Goal: Task Accomplishment & Management: Complete application form

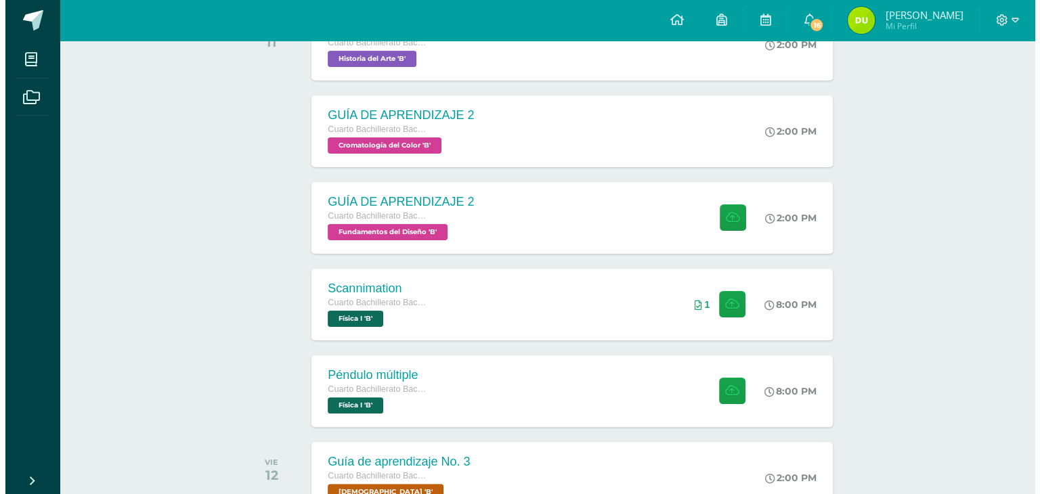
scroll to position [287, 0]
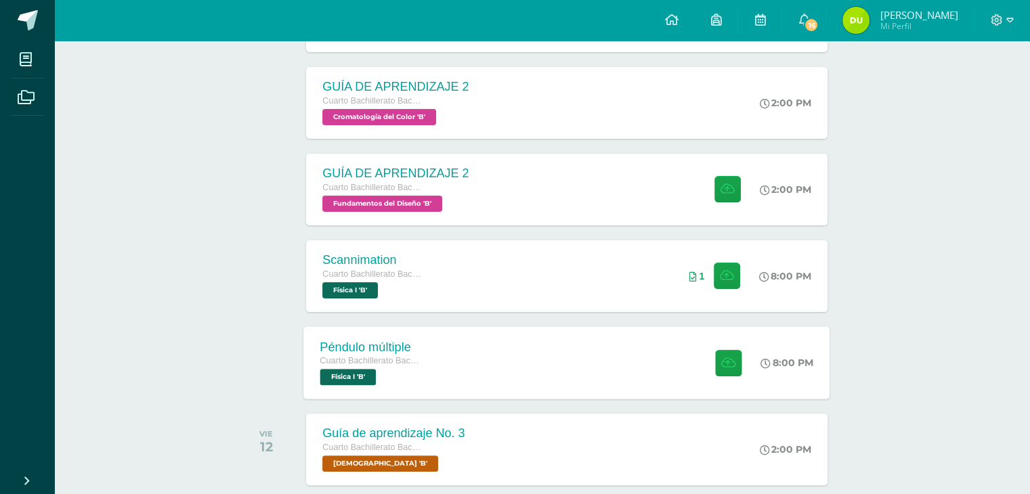
click at [599, 350] on div "Péndulo múltiple Cuarto Bachillerato Bachillerato en CCLL con Orientación en Di…" at bounding box center [567, 362] width 526 height 72
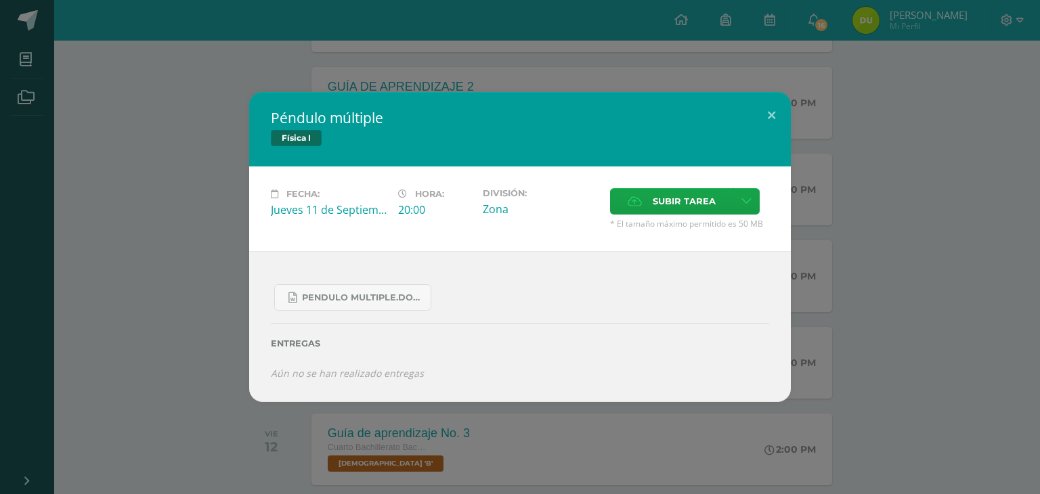
click at [132, 258] on div "Péndulo múltiple Física I Fecha: [DATE] Hora: 20:00 División: Zona" at bounding box center [520, 247] width 1030 height 310
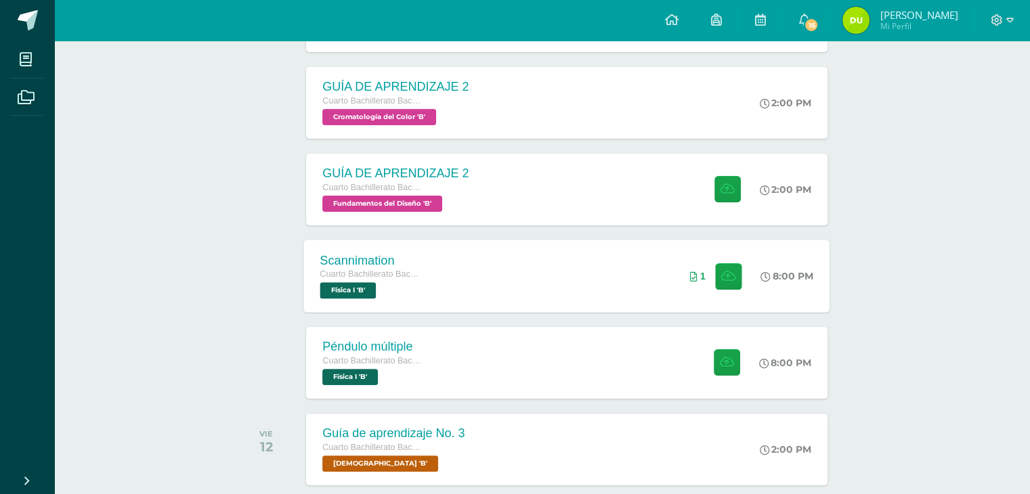
click at [371, 263] on div "Scannimation" at bounding box center [371, 260] width 103 height 14
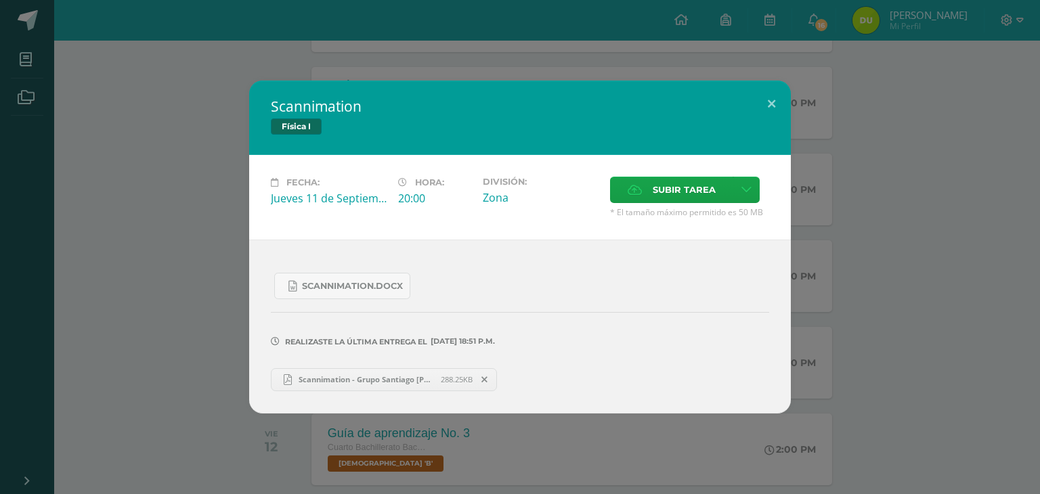
click at [331, 380] on span "Scannimation - Grupo Santiago [PERSON_NAME]-[PERSON_NAME] 29 IVB11.pdf" at bounding box center [366, 380] width 149 height 10
click at [154, 324] on div "Scannimation Física I Fecha: [DATE] Hora: 20:00 División: Zona Cancelar" at bounding box center [520, 247] width 1030 height 333
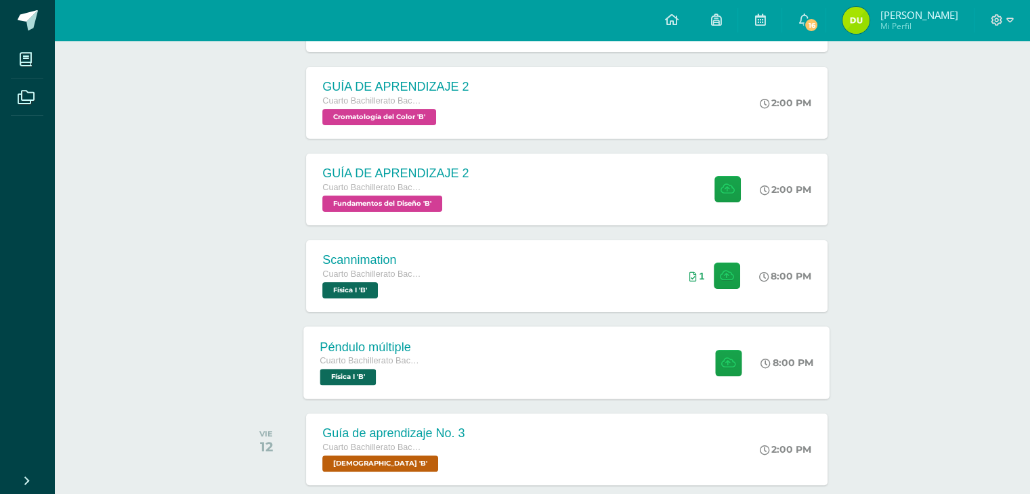
click at [448, 358] on div "Péndulo múltiple Cuarto Bachillerato Bachillerato en CCLL con Orientación en Di…" at bounding box center [567, 362] width 526 height 72
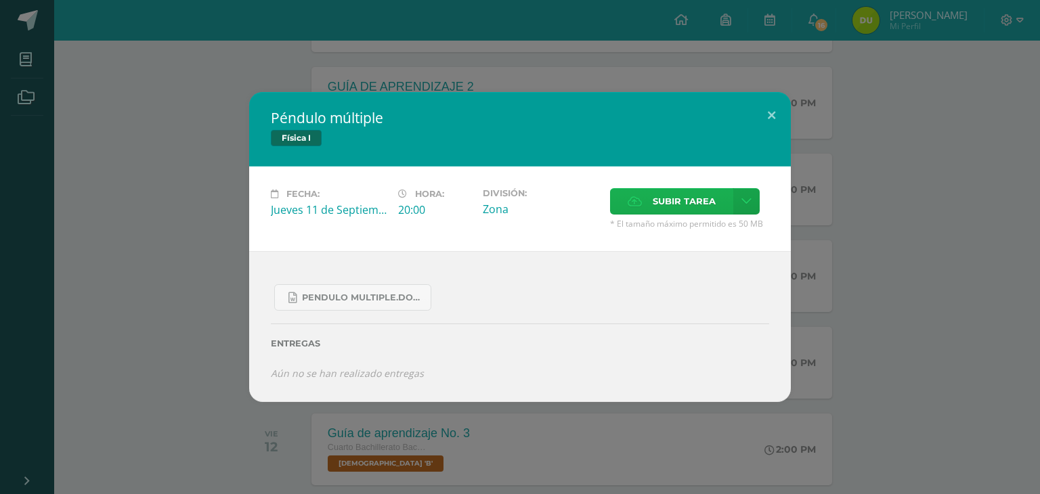
click at [635, 201] on icon at bounding box center [635, 201] width 14 height 9
click at [0, 0] on input "Subir tarea" at bounding box center [0, 0] width 0 height 0
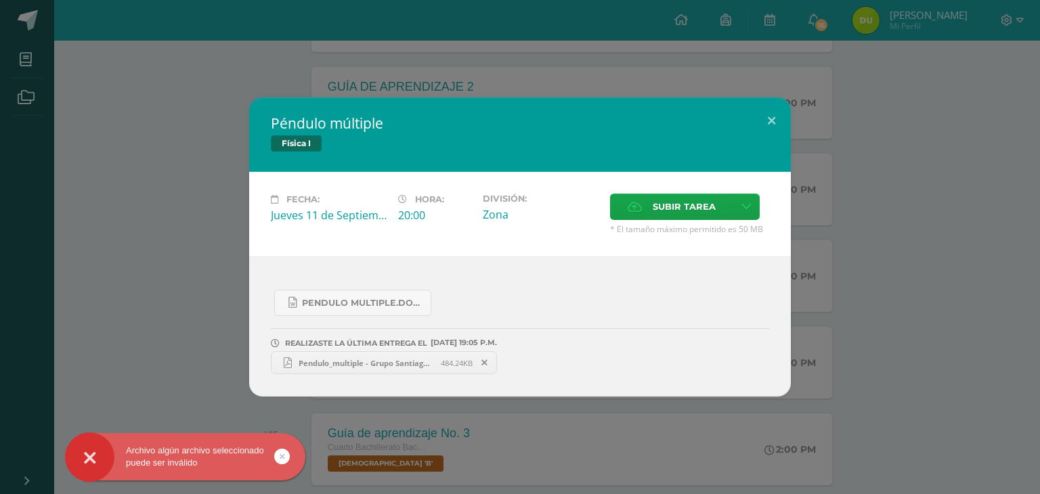
click at [482, 363] on icon at bounding box center [485, 362] width 6 height 9
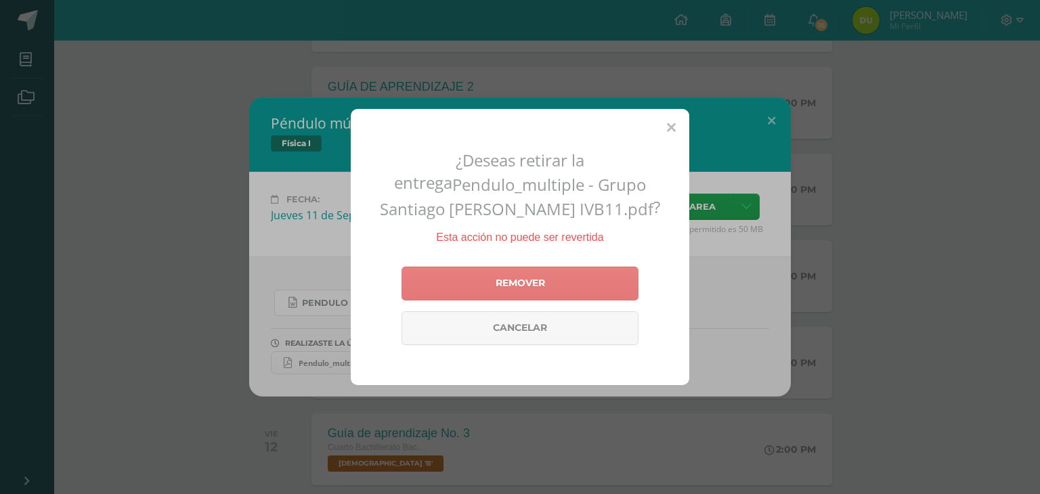
click at [587, 291] on link "Remover" at bounding box center [520, 284] width 237 height 34
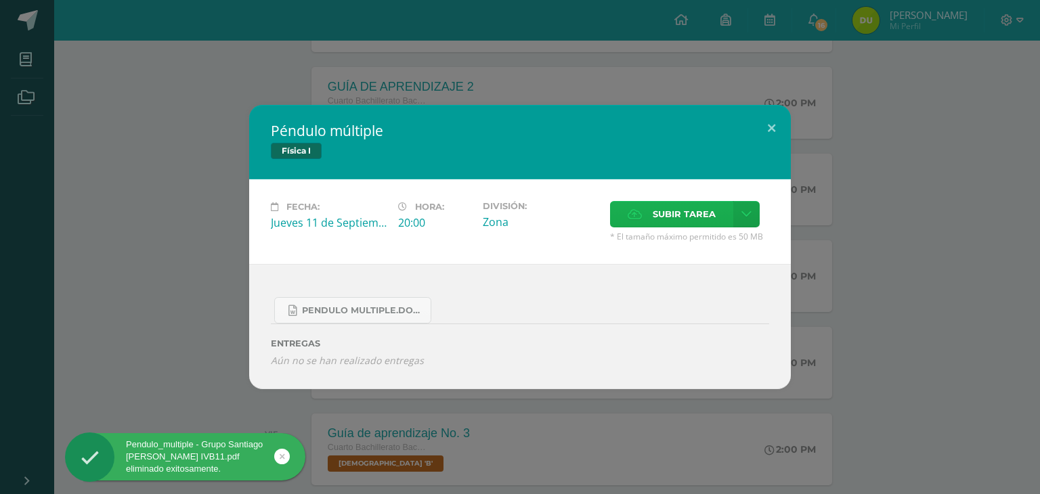
click at [658, 211] on span "Subir tarea" at bounding box center [684, 214] width 63 height 25
click at [0, 0] on input "Subir tarea" at bounding box center [0, 0] width 0 height 0
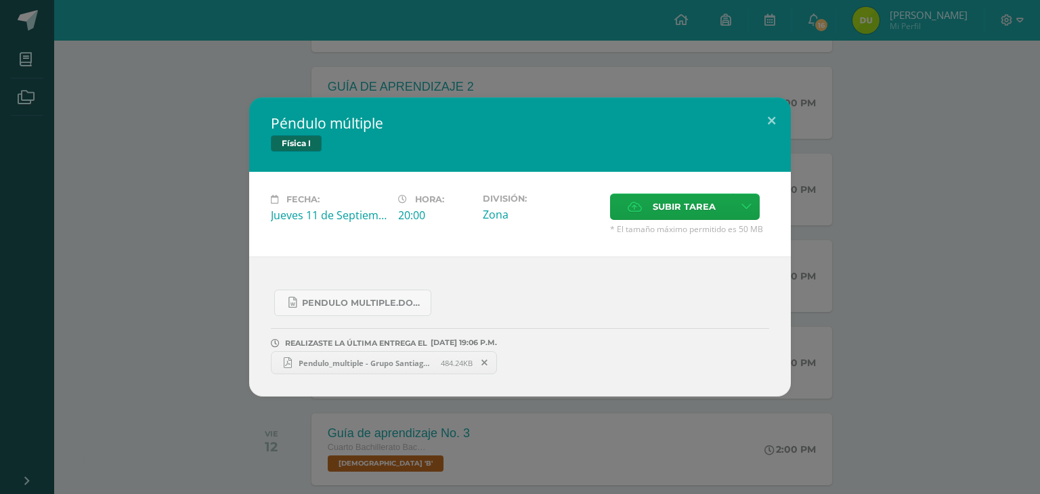
click at [410, 358] on span "Pendulo_multiple - Grupo Santiago [PERSON_NAME]- [PERSON_NAME] 29.pdf" at bounding box center [366, 363] width 149 height 10
click at [230, 60] on div "Péndulo múltiple Física I Fecha: [DATE] Hora: 20:00 División: Zona" at bounding box center [520, 247] width 1040 height 494
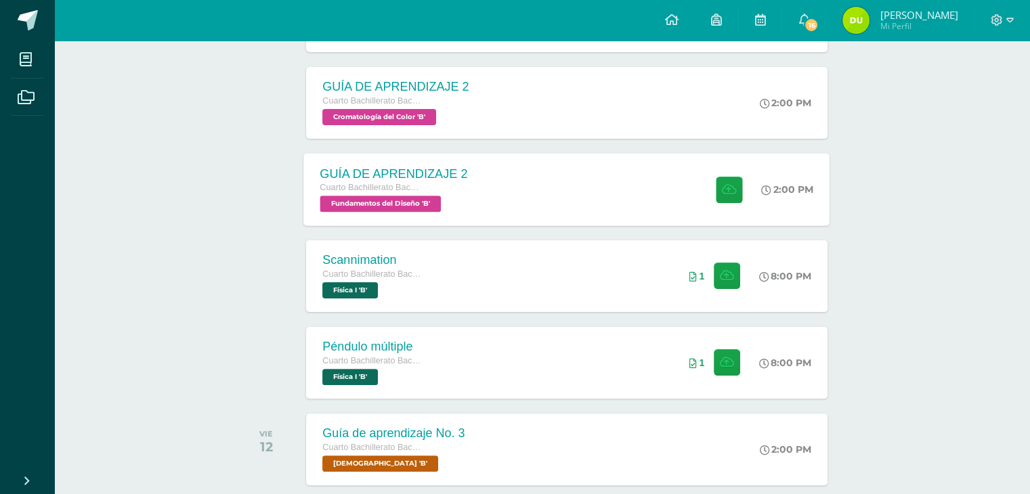
click at [423, 203] on span "Fundamentos del Diseño 'B'" at bounding box center [380, 204] width 121 height 16
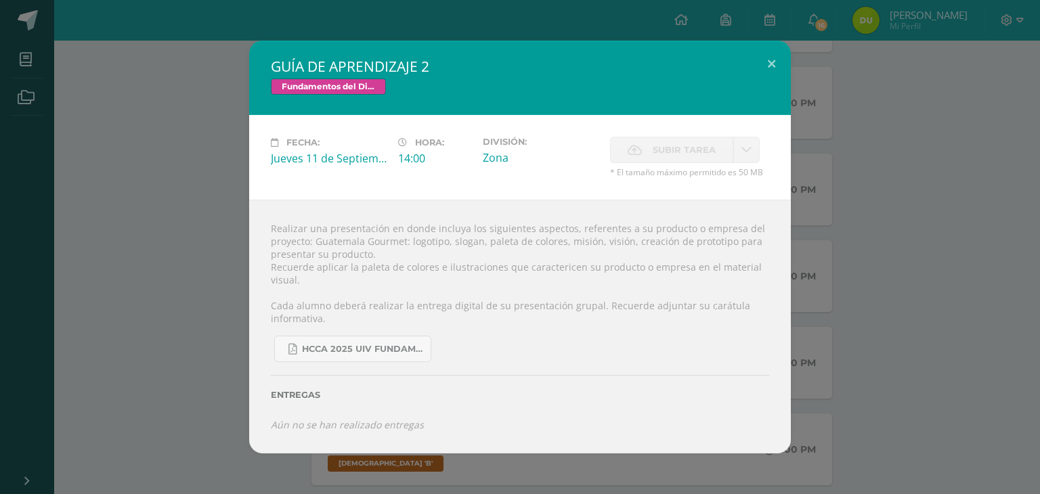
click at [212, 230] on div "GUÍA DE APRENDIZAJE 2 Fundamentos del Diseño Fecha: [DATE] Hora: 14:00 División:" at bounding box center [520, 247] width 1030 height 412
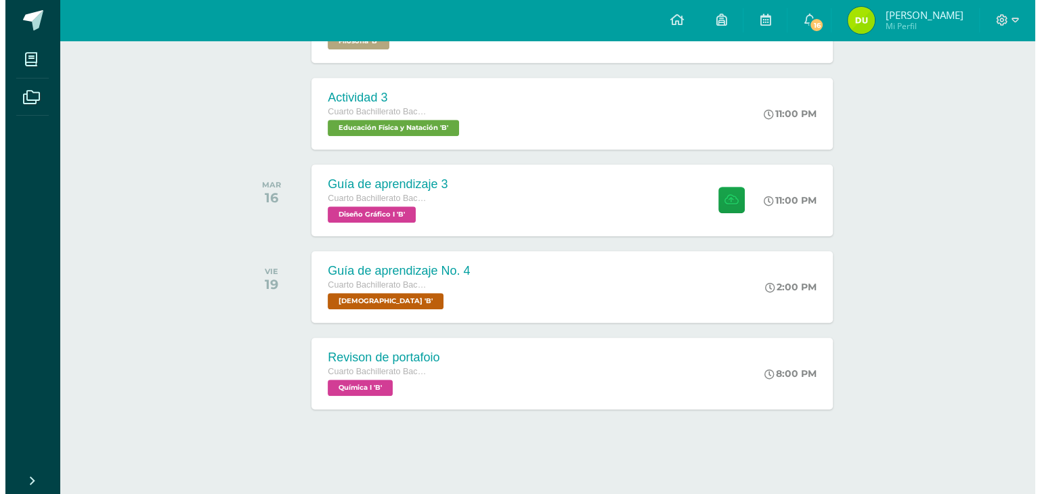
scroll to position [883, 0]
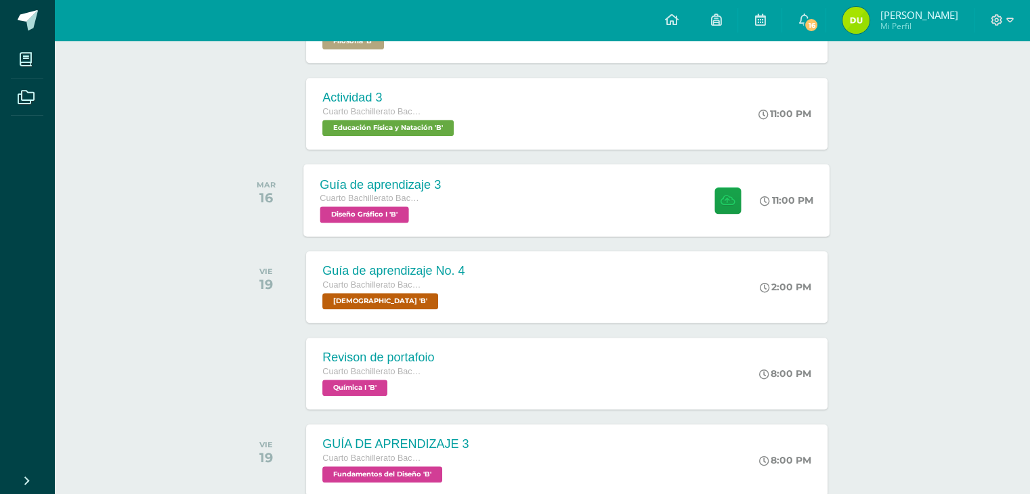
click at [403, 203] on div "Cuarto Bachillerato Bachillerato en CCLL con Orientación en Diseño Gráfico" at bounding box center [380, 199] width 121 height 15
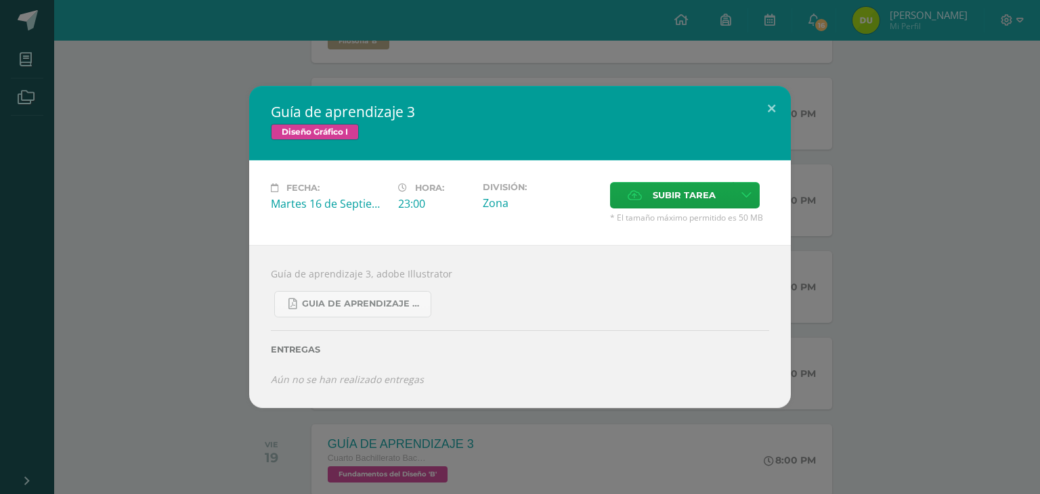
click at [209, 236] on div "Guía de aprendizaje 3 Diseño Gráfico I Fecha: [DATE] Hora: 23:00 División: Canc…" at bounding box center [520, 247] width 1030 height 322
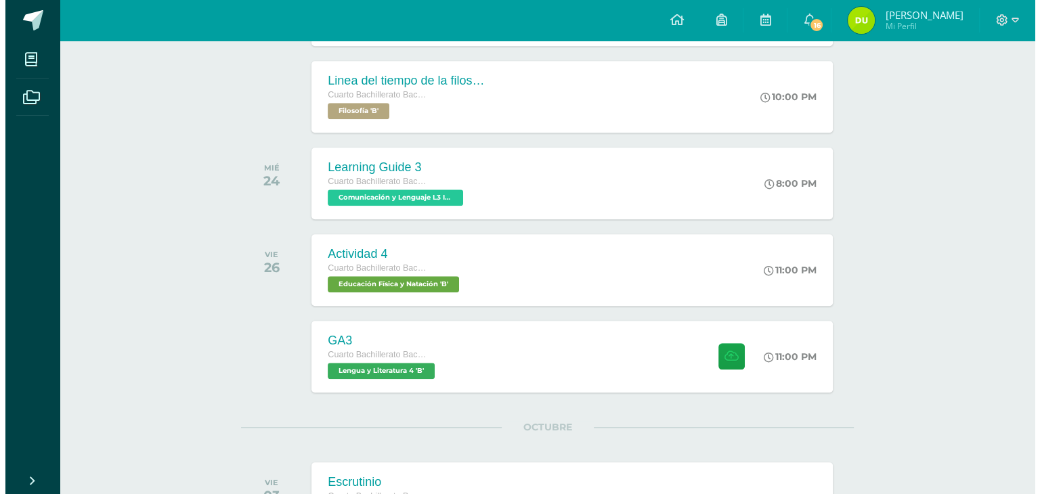
scroll to position [1333, 0]
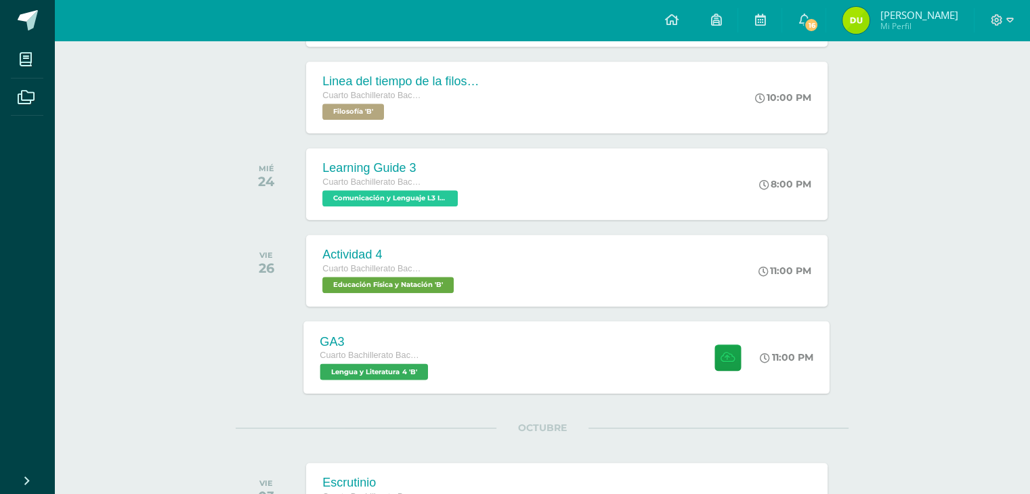
click at [335, 347] on div "GA3" at bounding box center [376, 342] width 112 height 14
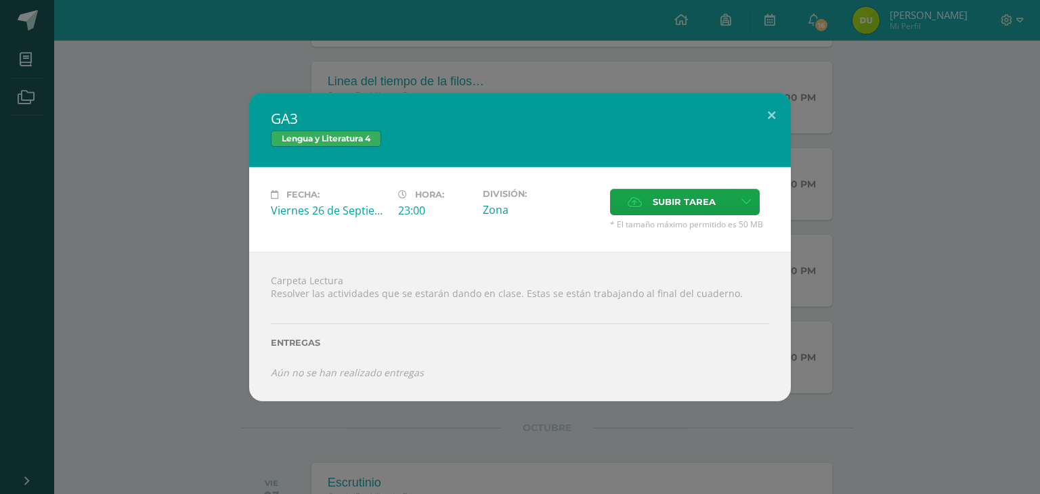
click at [228, 375] on div "GA3 Lengua y Literatura 4 Fecha: [DATE] Hora: 23:00 División: Zona" at bounding box center [520, 247] width 1030 height 309
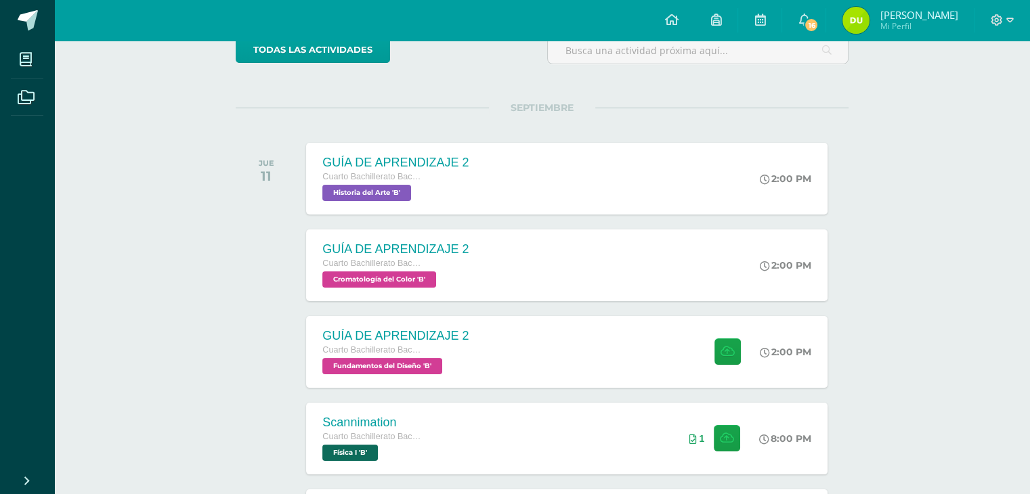
scroll to position [125, 0]
